Goal: Transaction & Acquisition: Subscribe to service/newsletter

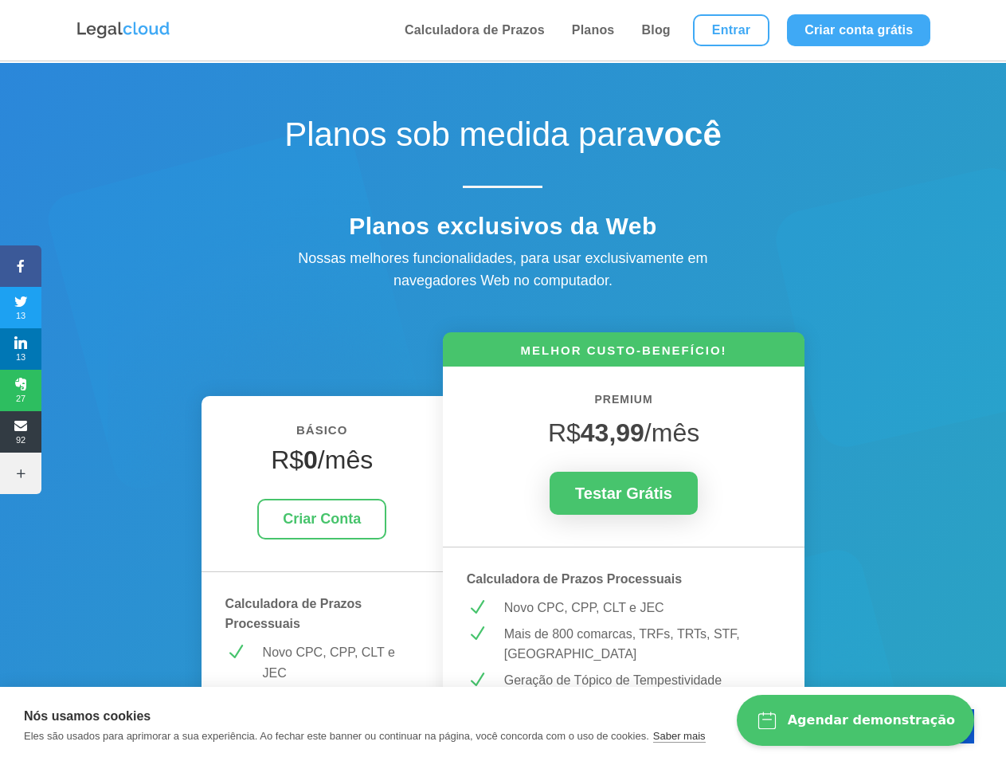
click at [21, 266] on icon at bounding box center [20, 266] width 41 height 13
click at [21, 308] on span "13" at bounding box center [20, 308] width 41 height 26
click at [21, 349] on span "13" at bounding box center [20, 349] width 41 height 26
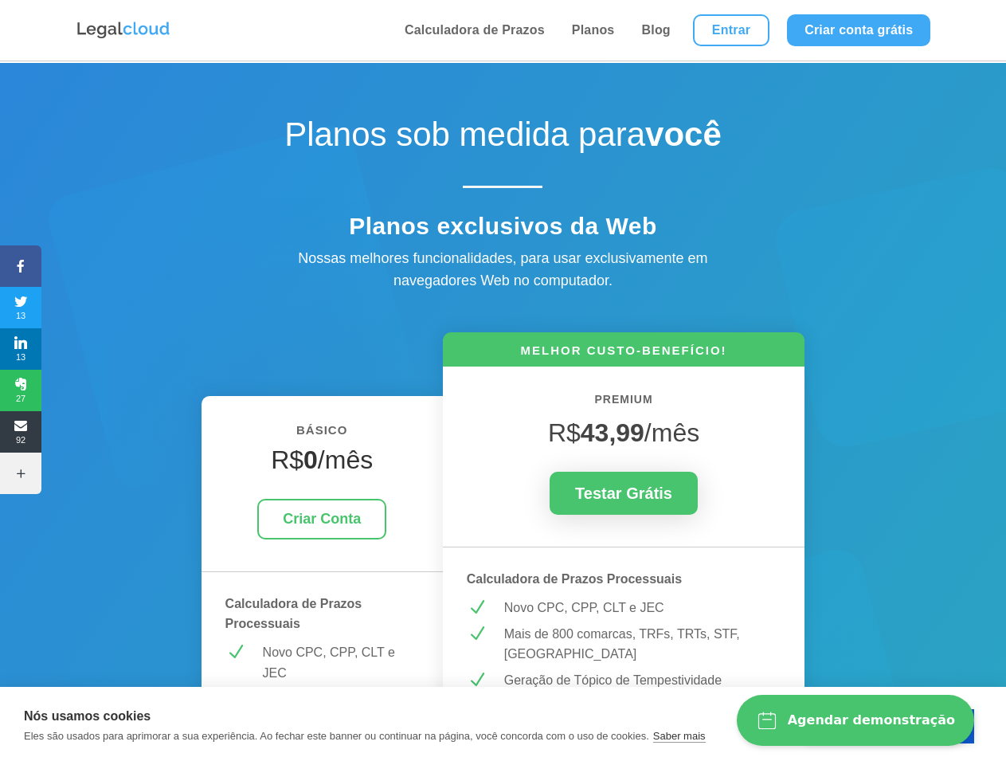
click at [21, 390] on span "27" at bounding box center [20, 391] width 41 height 26
click at [21, 432] on span "92" at bounding box center [20, 432] width 41 height 26
click at [21, 473] on icon at bounding box center [20, 473] width 41 height 13
